Goal: Check status: Check status

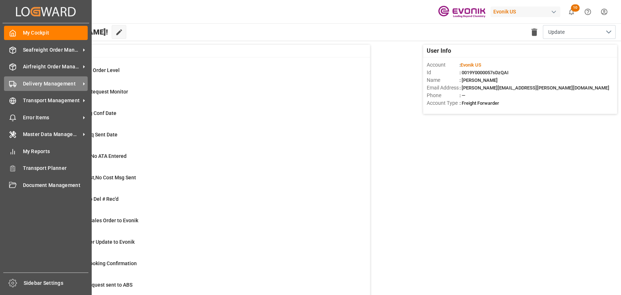
click at [17, 90] on div "Delivery Management Delivery Management" at bounding box center [46, 83] width 84 height 14
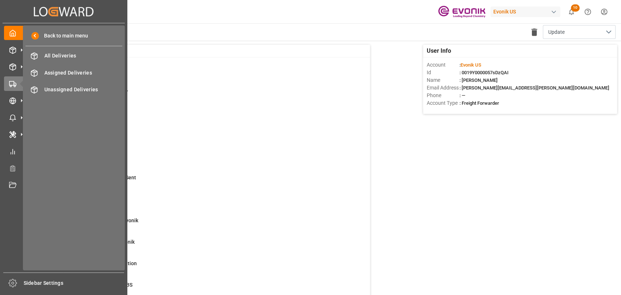
click at [44, 64] on div "Back to main menu All Deliveries All Deliveries Assigned Deliveries Assigned De…" at bounding box center [74, 147] width 102 height 245
click at [49, 55] on span "All Deliveries" at bounding box center [83, 56] width 78 height 8
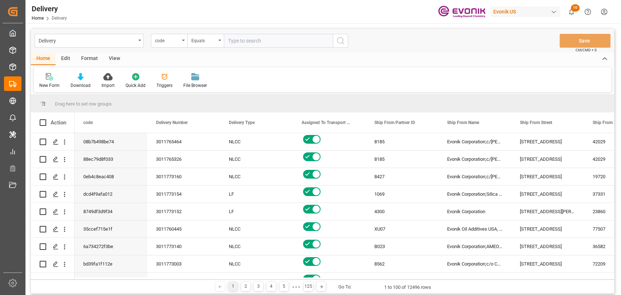
click at [182, 42] on div "code" at bounding box center [169, 41] width 36 height 14
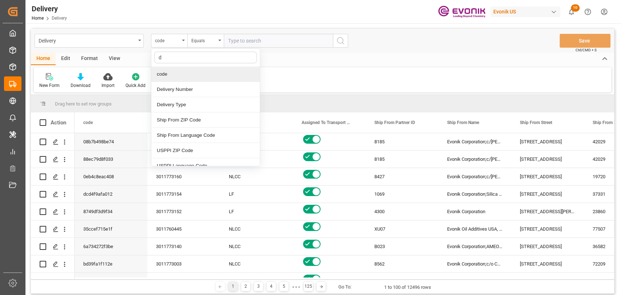
type input "de"
click at [180, 94] on div "Delivery Number" at bounding box center [205, 89] width 108 height 15
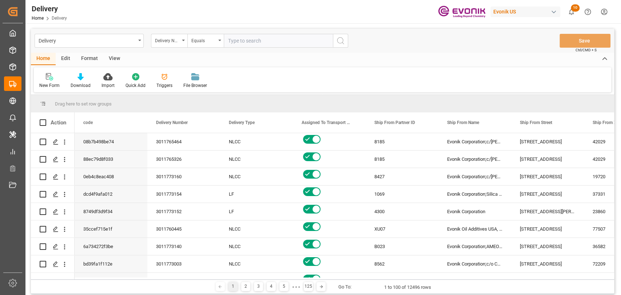
click at [272, 37] on input "text" at bounding box center [278, 41] width 109 height 14
paste input "3011765045"
type input "3011765045"
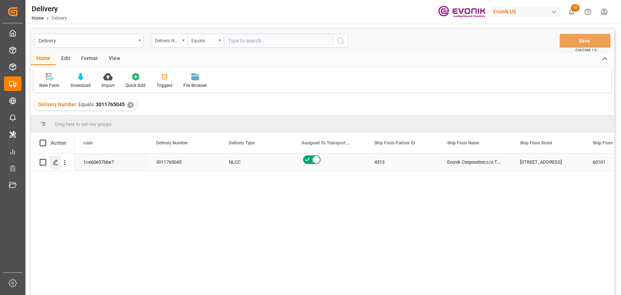
click at [55, 159] on div "Press SPACE to select this row." at bounding box center [55, 162] width 11 height 13
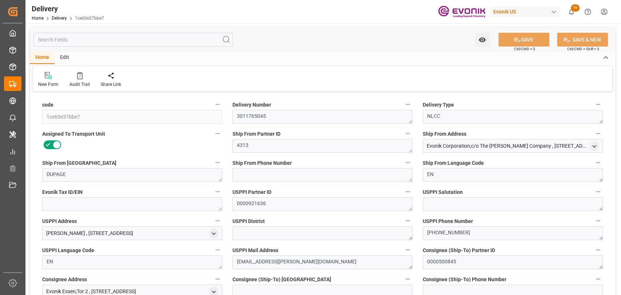
type input "[DATE]"
type input "22-08-2025"
type input "19-08-2025 15:04"
type input "20-08-2025 20:11"
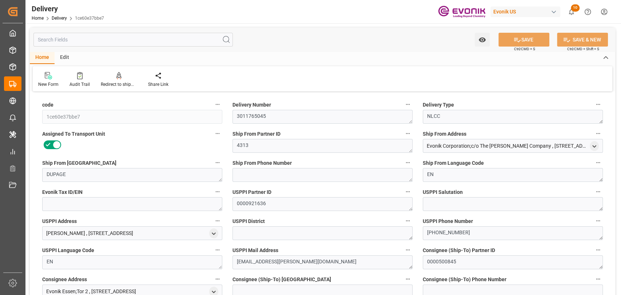
click at [119, 88] on div "New Form Audit Trail Redirect to shipment Share Link" at bounding box center [323, 78] width 580 height 25
click at [120, 81] on div "Redirect to shipment" at bounding box center [119, 84] width 36 height 7
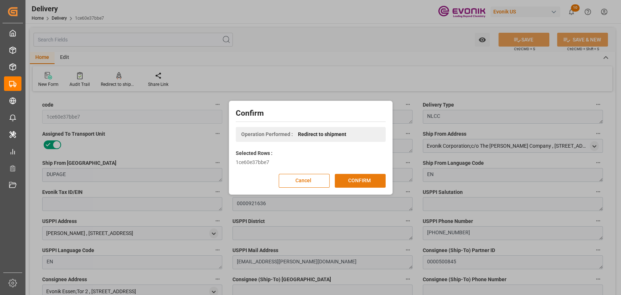
click at [355, 178] on button "CONFIRM" at bounding box center [360, 181] width 51 height 14
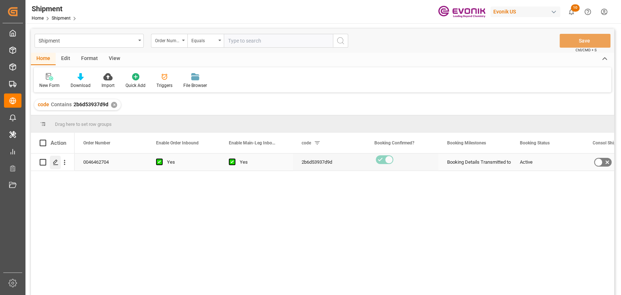
click at [56, 163] on icon "Press SPACE to select this row." at bounding box center [56, 162] width 6 height 6
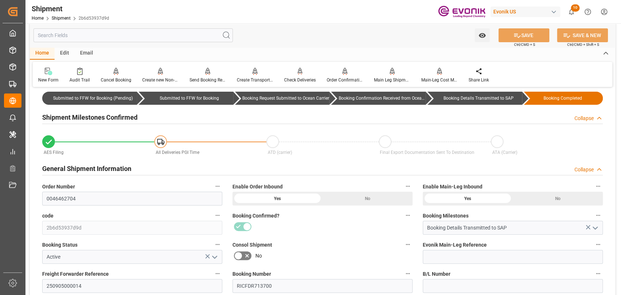
scroll to position [81, 0]
